Goal: Navigation & Orientation: Find specific page/section

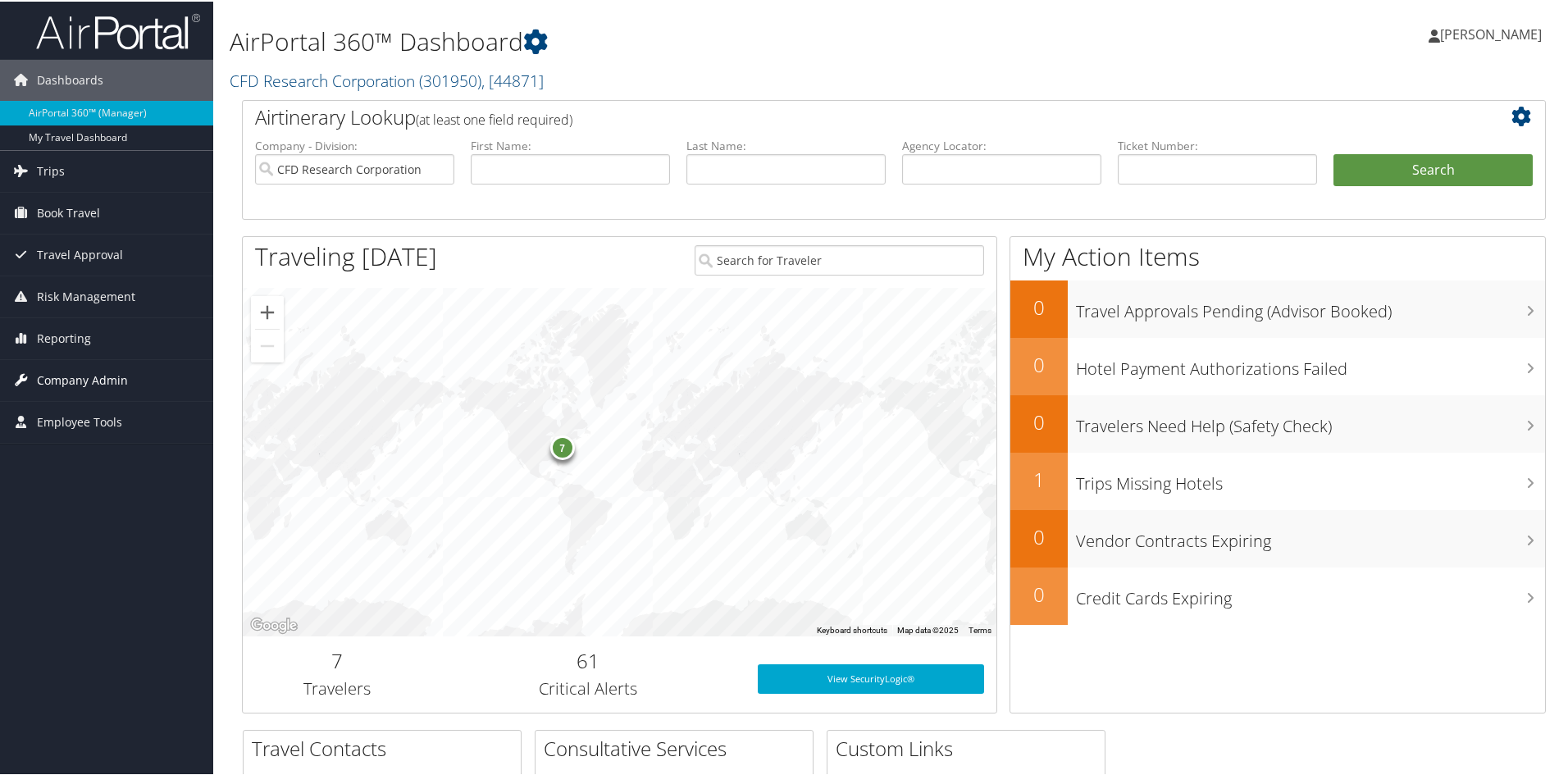
click at [95, 379] on span "Company Admin" at bounding box center [82, 379] width 91 height 41
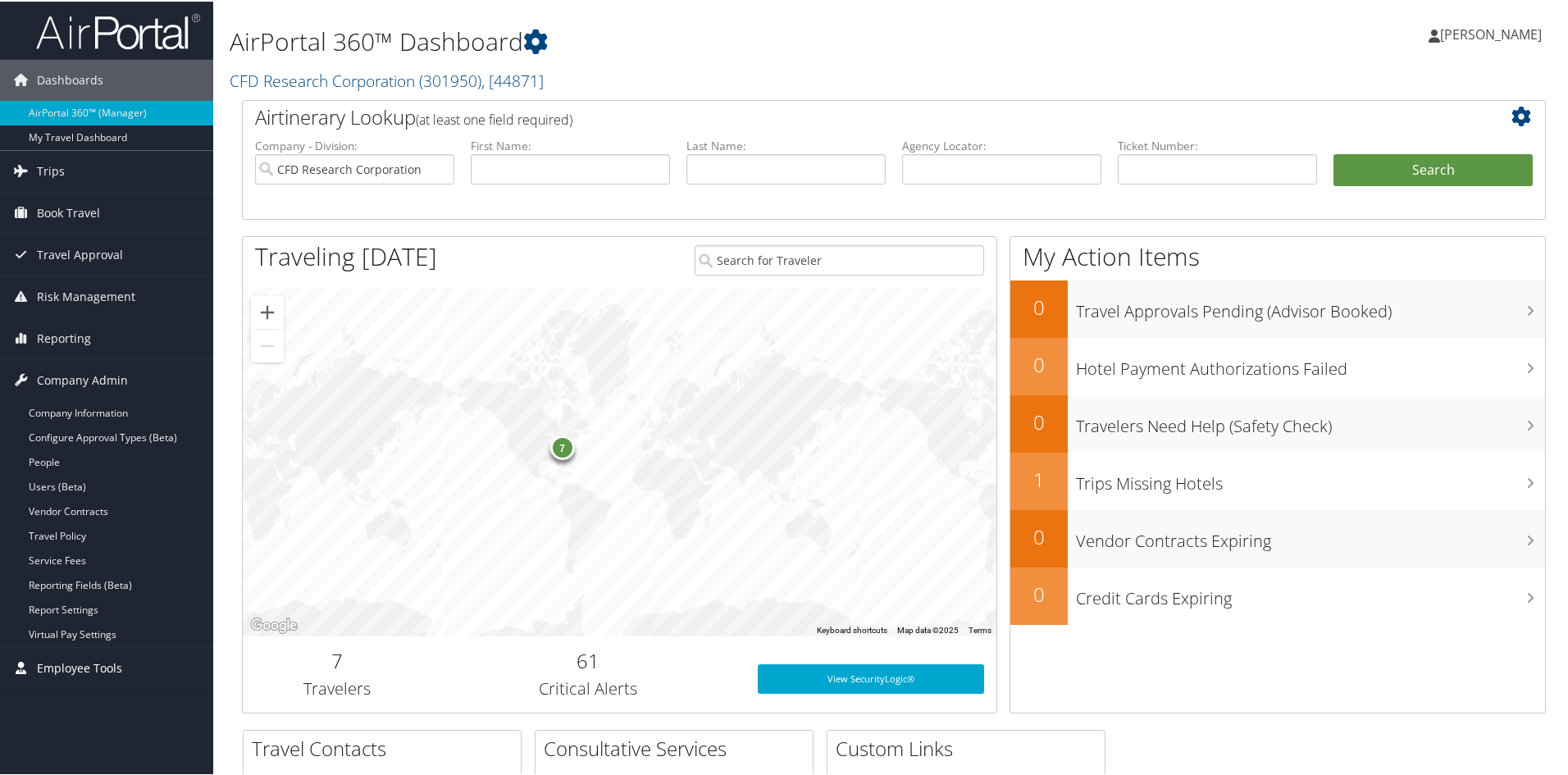
click at [70, 667] on span "Employee Tools" at bounding box center [79, 667] width 85 height 41
click at [94, 137] on link "My Travel Dashboard" at bounding box center [106, 136] width 214 height 25
